Goal: Task Accomplishment & Management: Complete application form

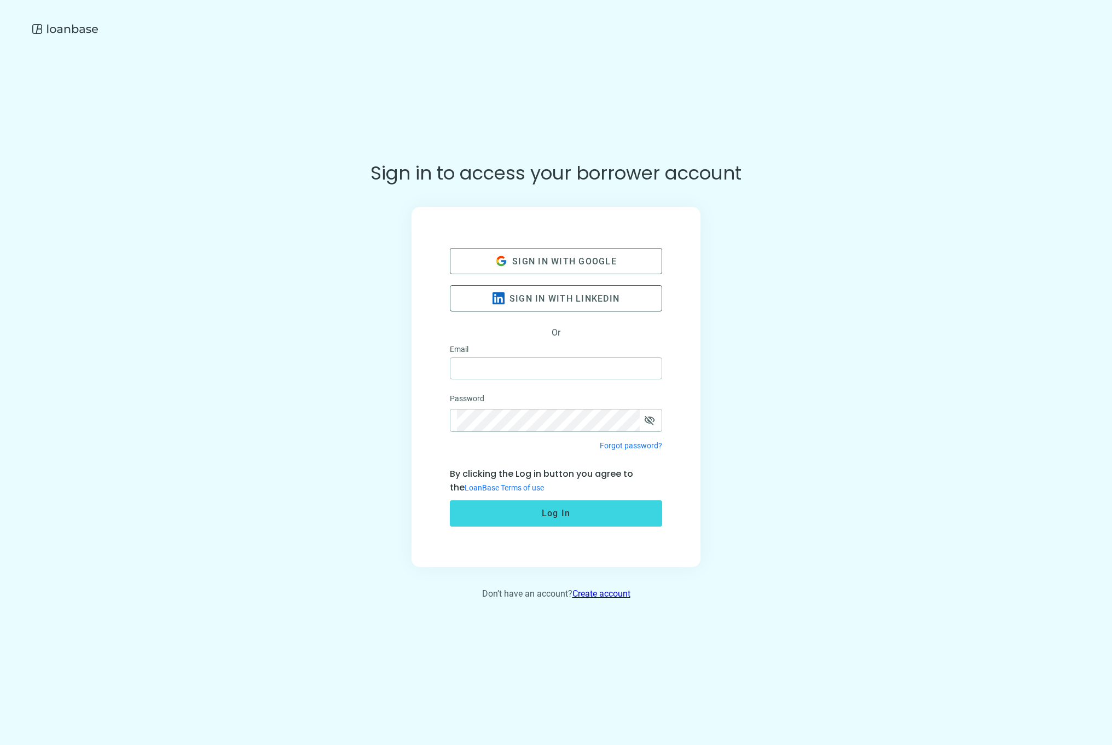
click at [602, 592] on link "Create account" at bounding box center [601, 593] width 58 height 10
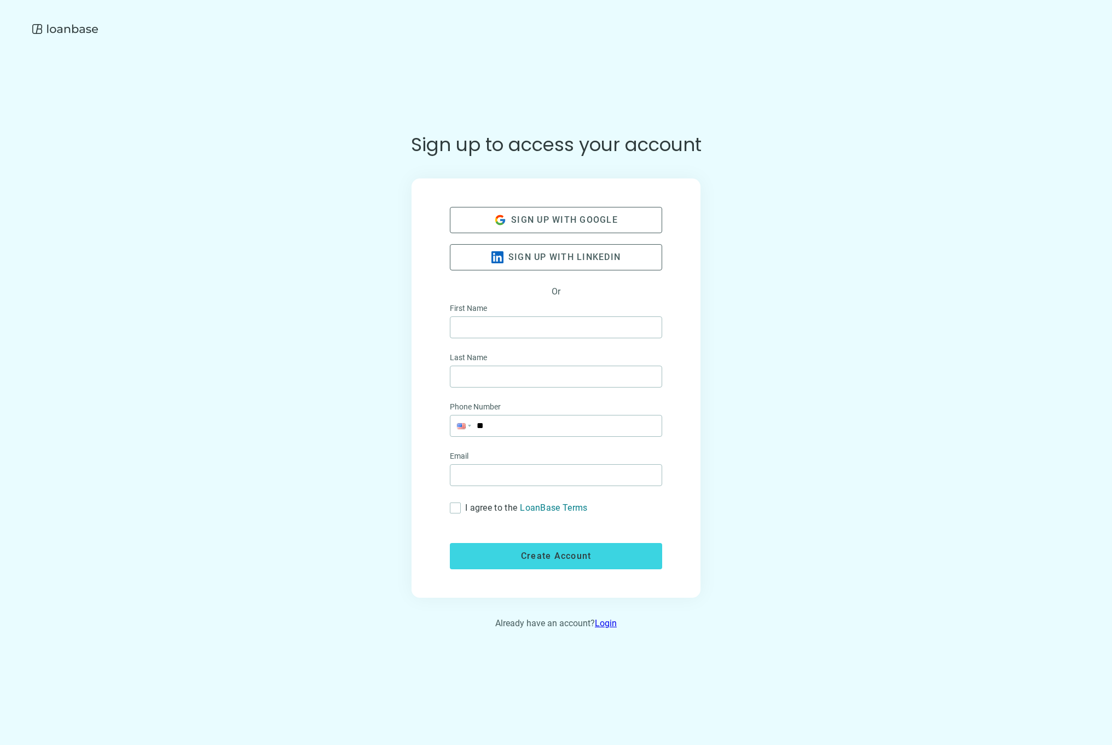
click at [556, 219] on span "Sign up with google" at bounding box center [564, 220] width 107 height 10
click at [65, 29] on img at bounding box center [65, 29] width 70 height 22
